Goal: Find specific page/section: Find specific page/section

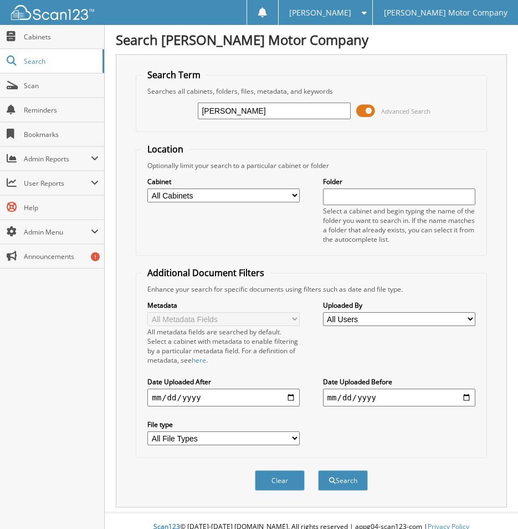
type input "[PERSON_NAME]"
click at [318, 470] on button "Search" at bounding box center [343, 480] width 50 height 21
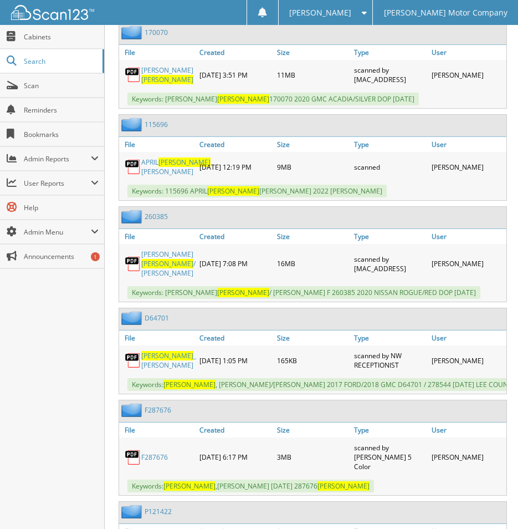
scroll to position [2161, 0]
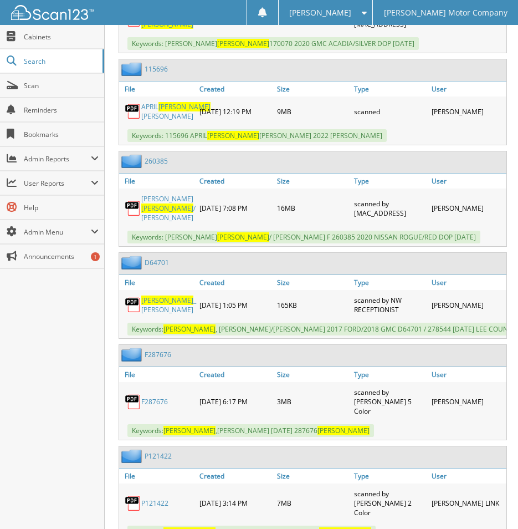
click at [157, 397] on link "F287676" at bounding box center [154, 401] width 27 height 9
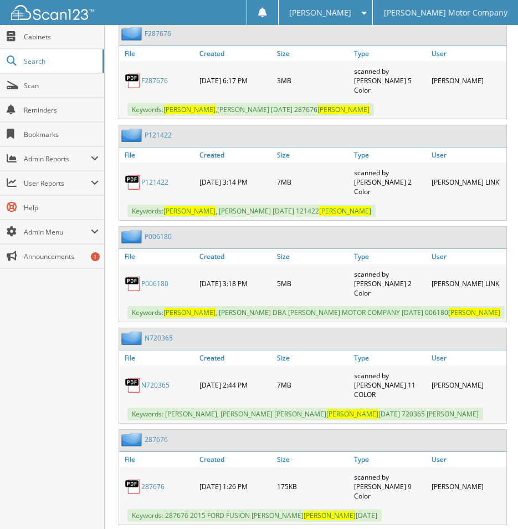
scroll to position [2494, 0]
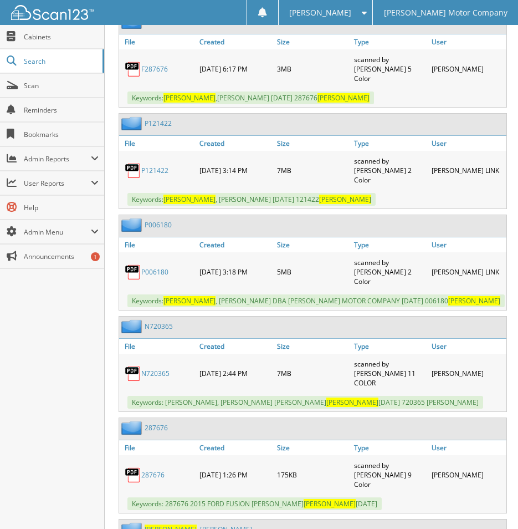
click at [153, 470] on link "287676" at bounding box center [152, 474] width 23 height 9
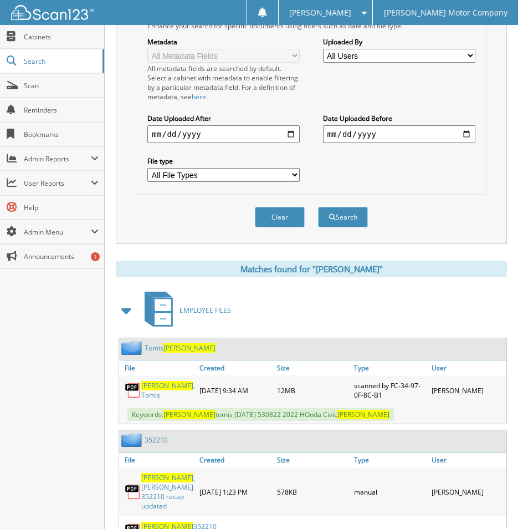
scroll to position [0, 0]
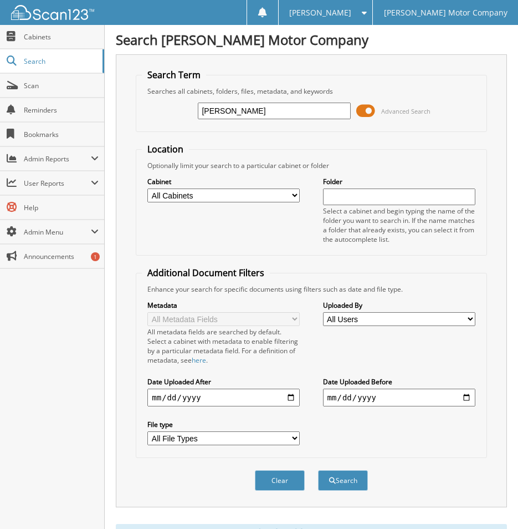
click at [208, 108] on input "[PERSON_NAME]" at bounding box center [274, 111] width 152 height 17
type input "287676"
click at [318, 470] on button "Search" at bounding box center [343, 480] width 50 height 21
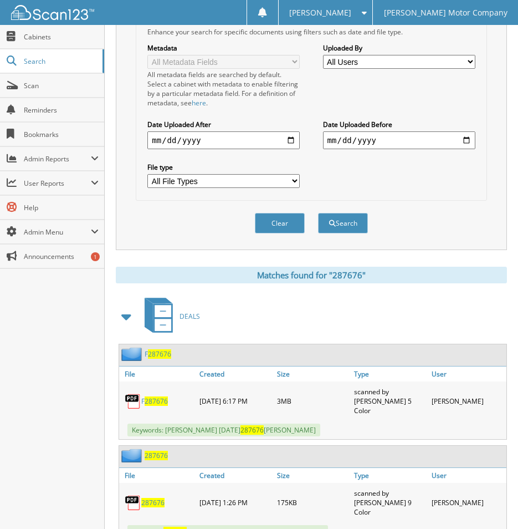
scroll to position [284, 0]
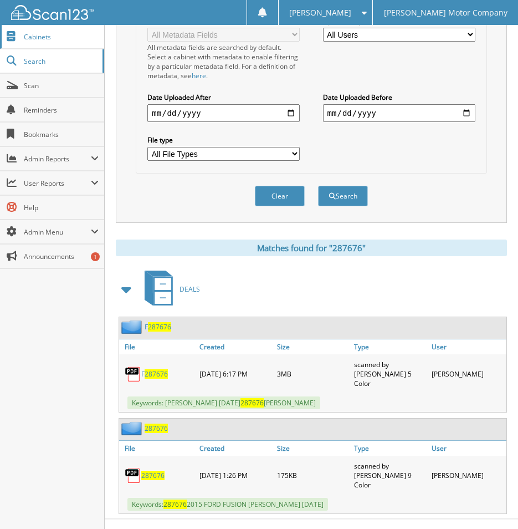
click at [31, 40] on span "Cabinets" at bounding box center [61, 36] width 75 height 9
